Goal: Information Seeking & Learning: Learn about a topic

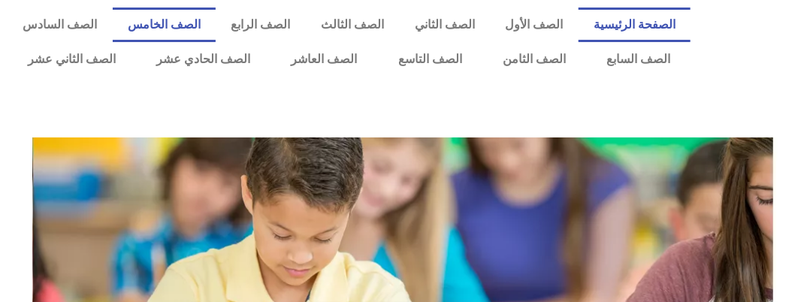
click at [216, 22] on link "الصف الخامس" at bounding box center [165, 25] width 104 height 35
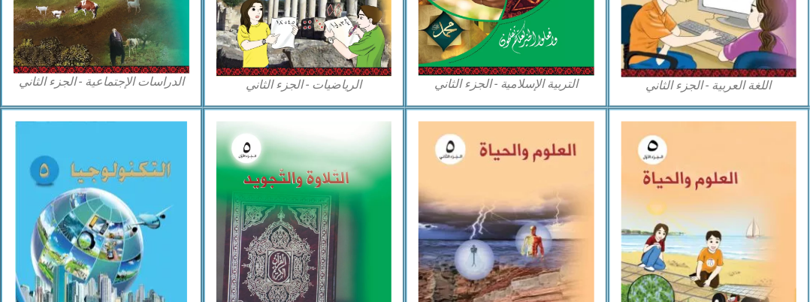
scroll to position [851, 0]
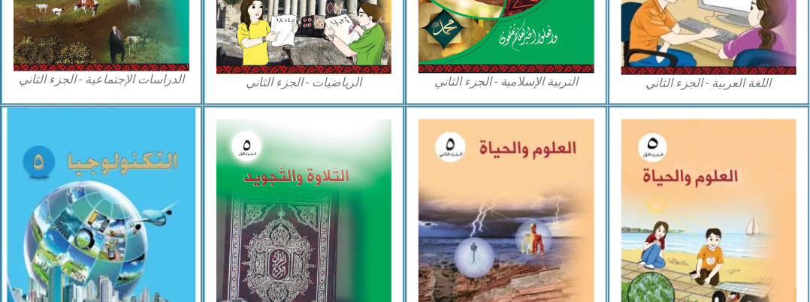
click at [92, 202] on img at bounding box center [101, 232] width 189 height 248
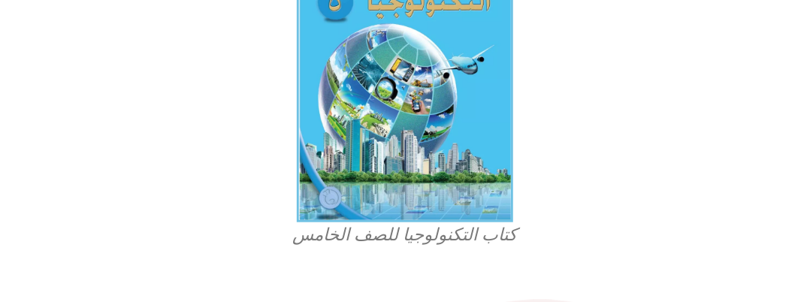
scroll to position [511, 0]
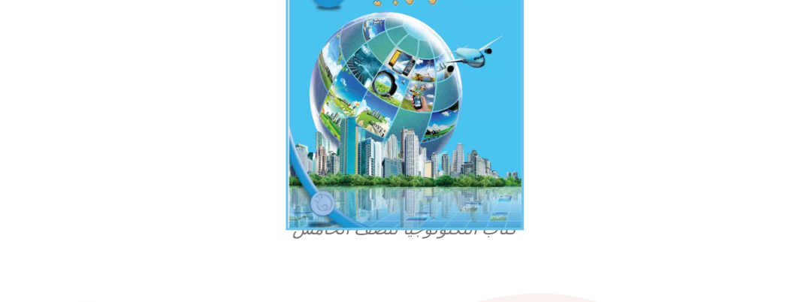
click at [443, 96] on img at bounding box center [405, 75] width 238 height 311
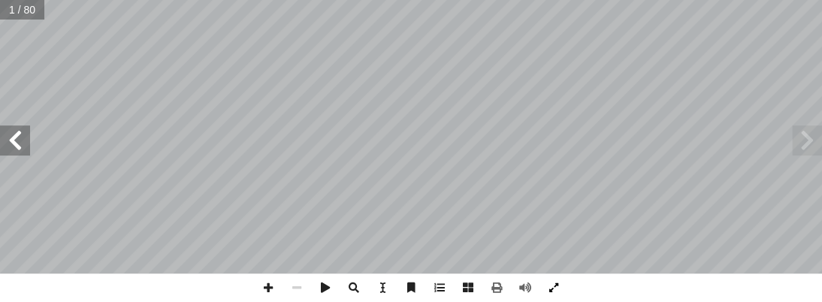
click at [553, 284] on span at bounding box center [554, 288] width 29 height 29
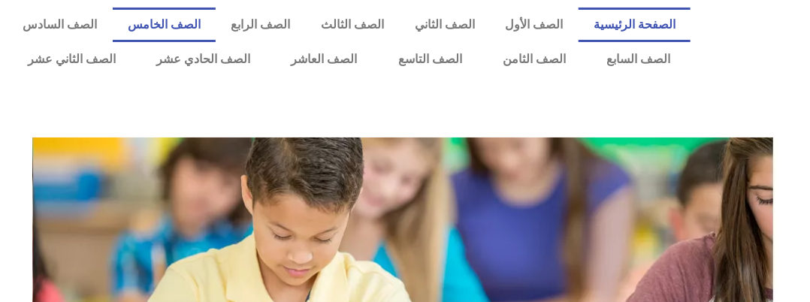
click at [207, 19] on link "الصف الخامس" at bounding box center [165, 25] width 104 height 35
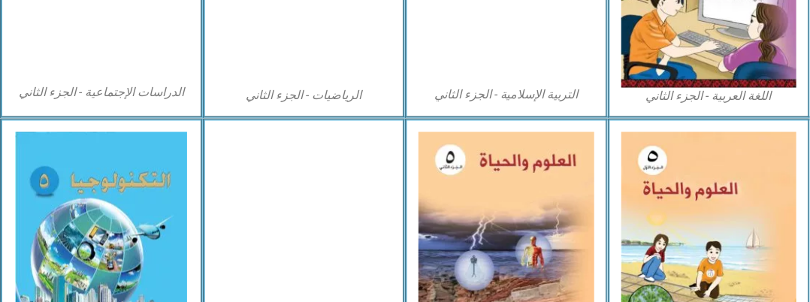
scroll to position [842, 0]
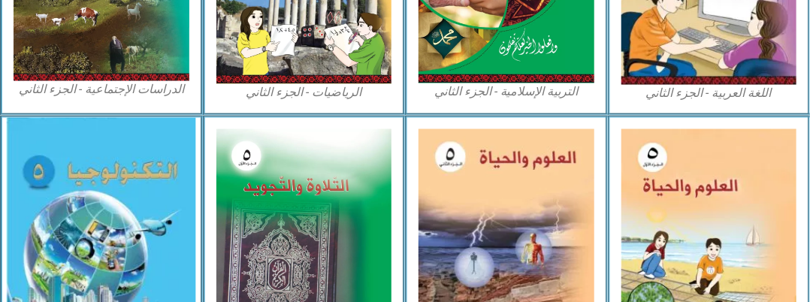
click at [144, 178] on img at bounding box center [101, 242] width 189 height 248
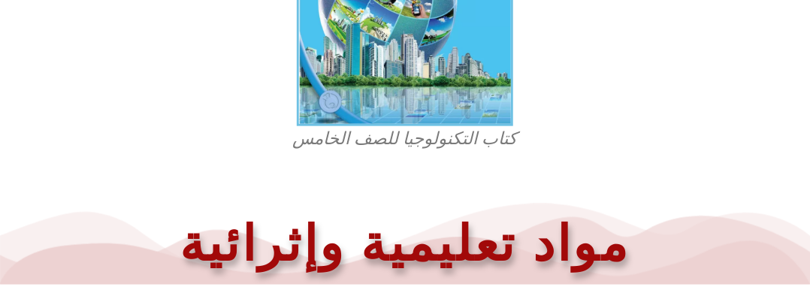
scroll to position [571, 0]
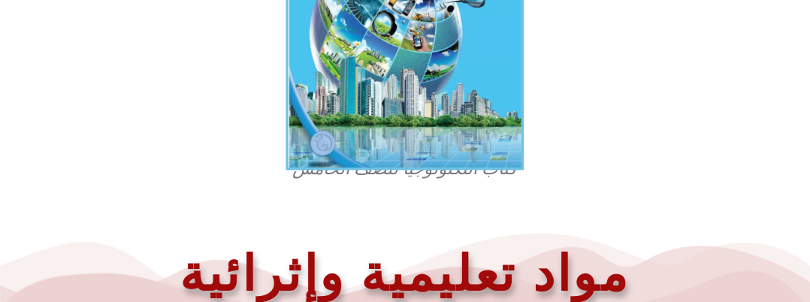
click at [412, 89] on img at bounding box center [405, 14] width 238 height 311
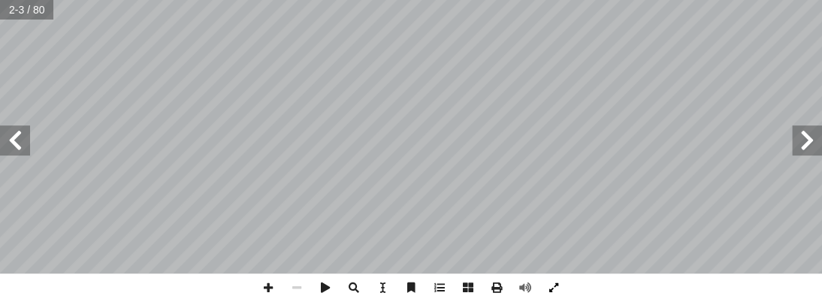
click at [555, 288] on span at bounding box center [554, 288] width 29 height 29
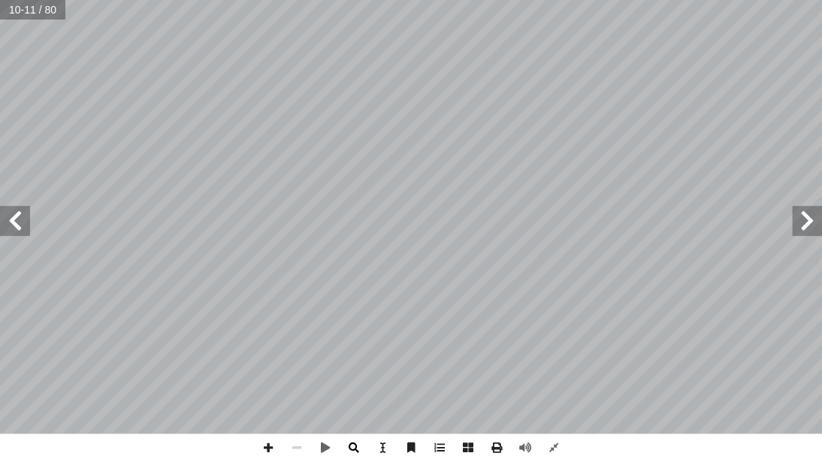
click at [355, 301] on span at bounding box center [354, 448] width 29 height 29
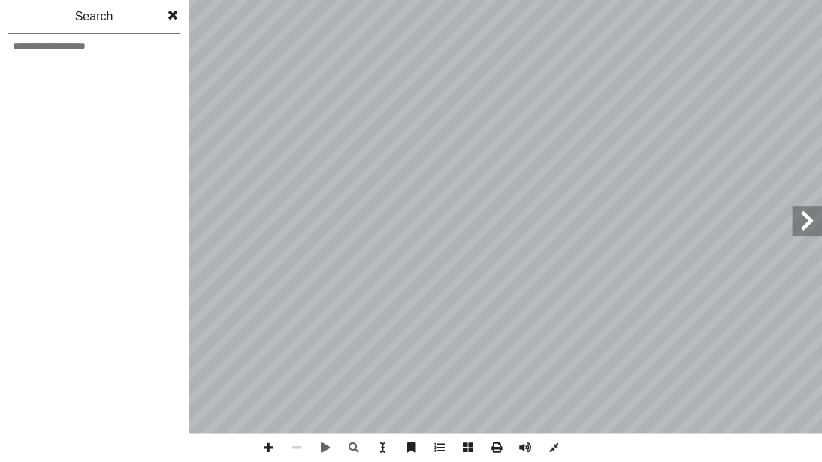
click at [171, 10] on span at bounding box center [172, 15] width 27 height 30
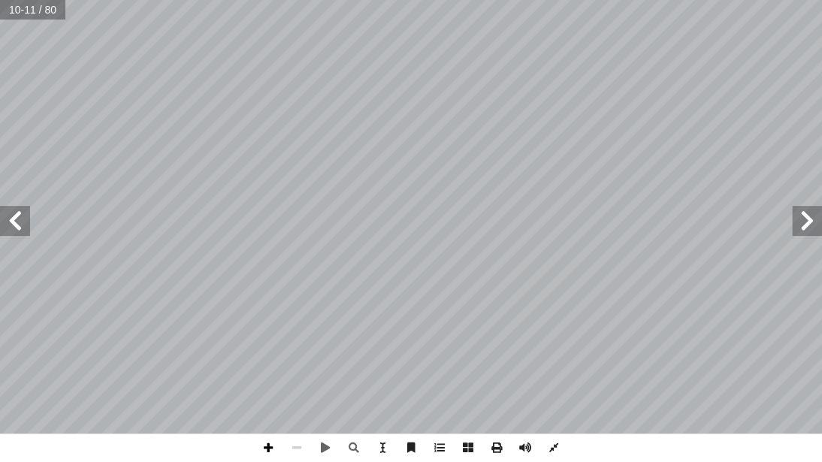
click at [268, 301] on span at bounding box center [268, 448] width 29 height 29
